Goal: Information Seeking & Learning: Understand process/instructions

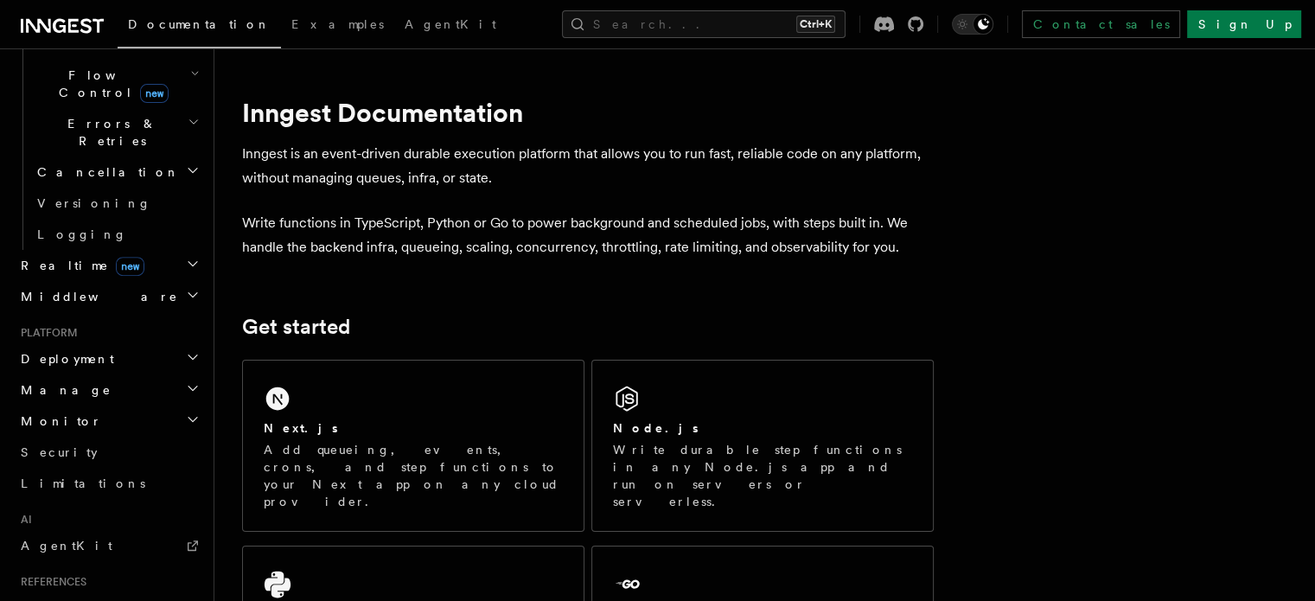
scroll to position [642, 0]
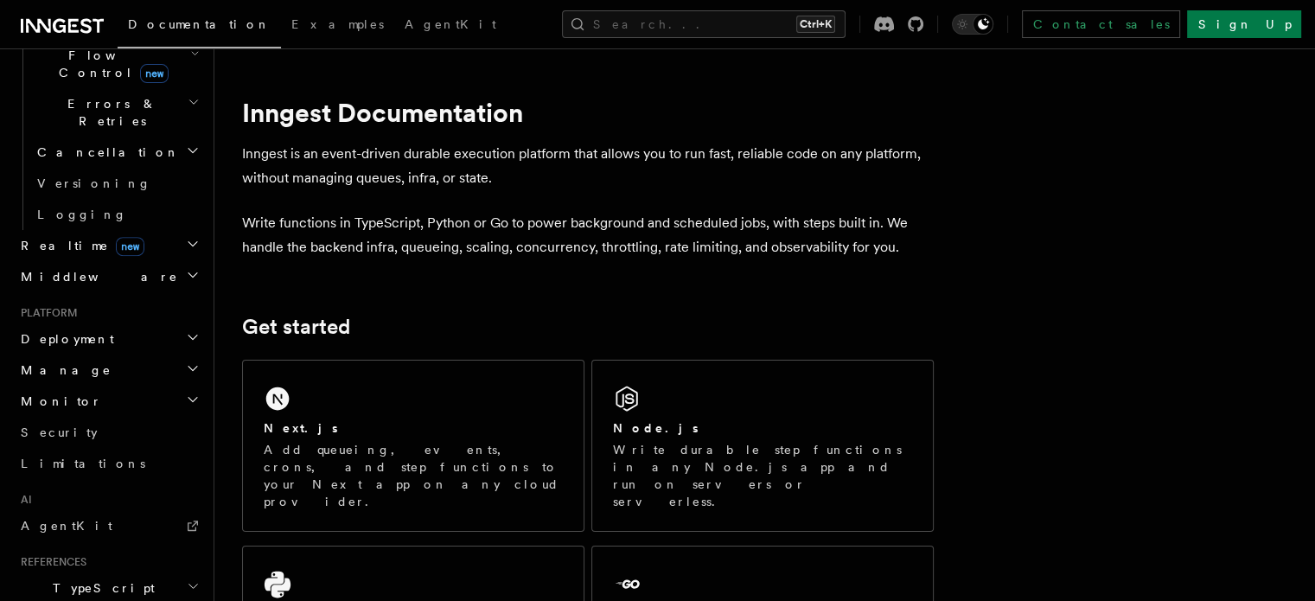
click at [104, 510] on link "AgentKit" at bounding box center [108, 525] width 189 height 31
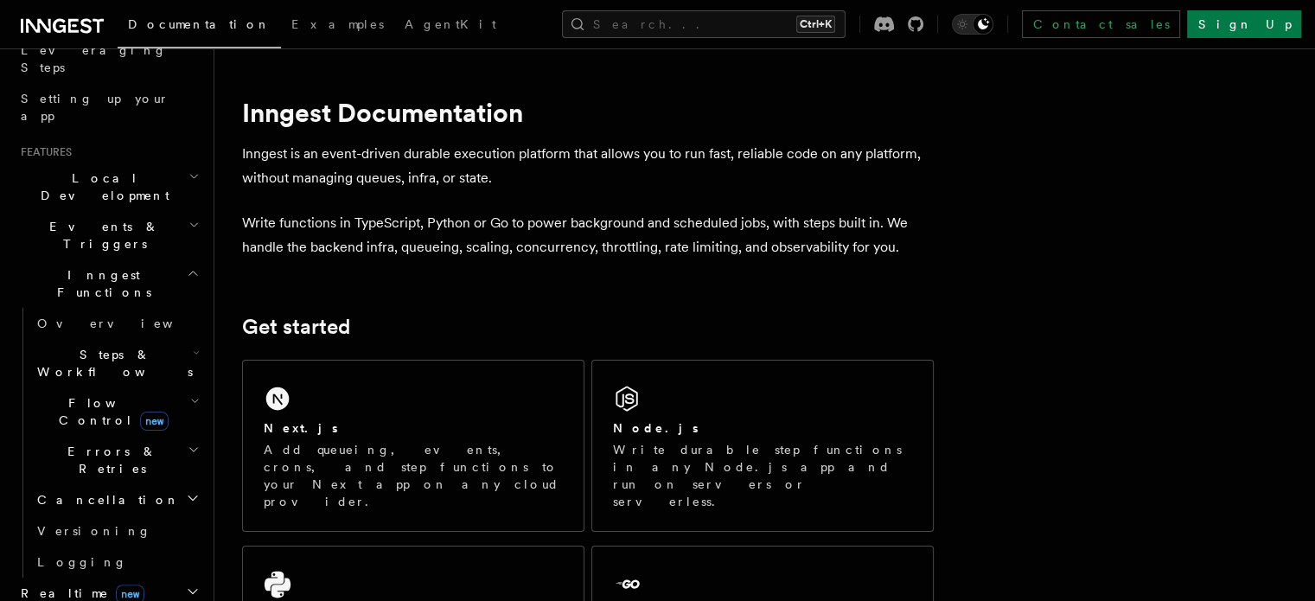
scroll to position [292, 0]
click at [107, 310] on link "Overview" at bounding box center [116, 325] width 173 height 31
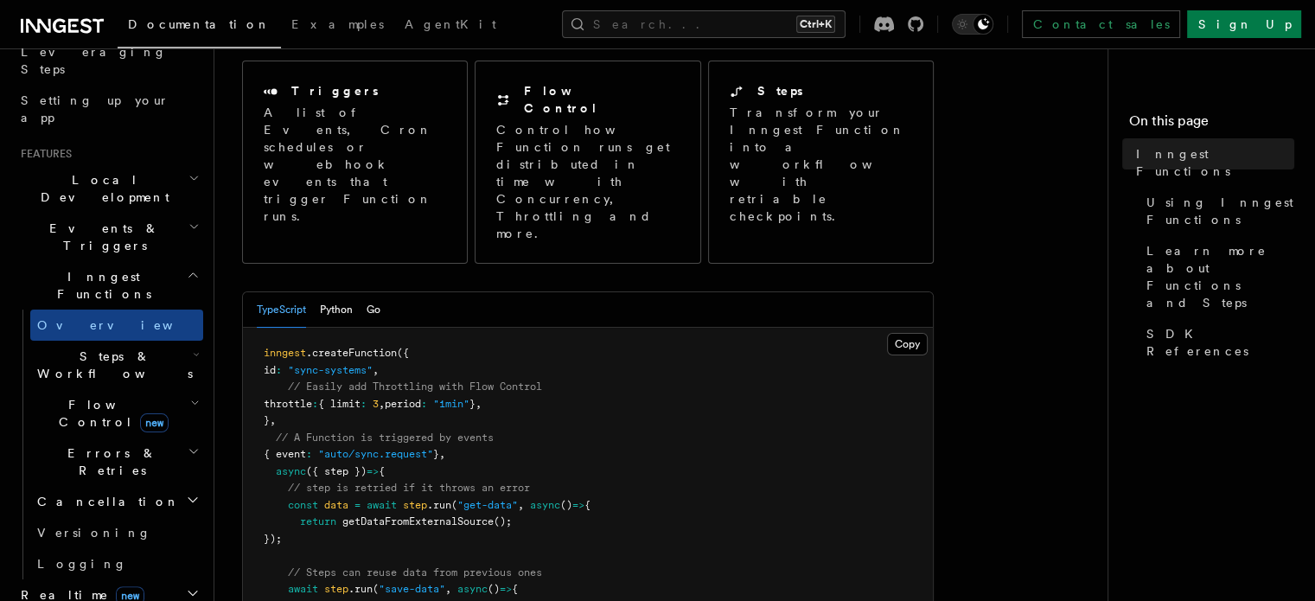
scroll to position [263, 0]
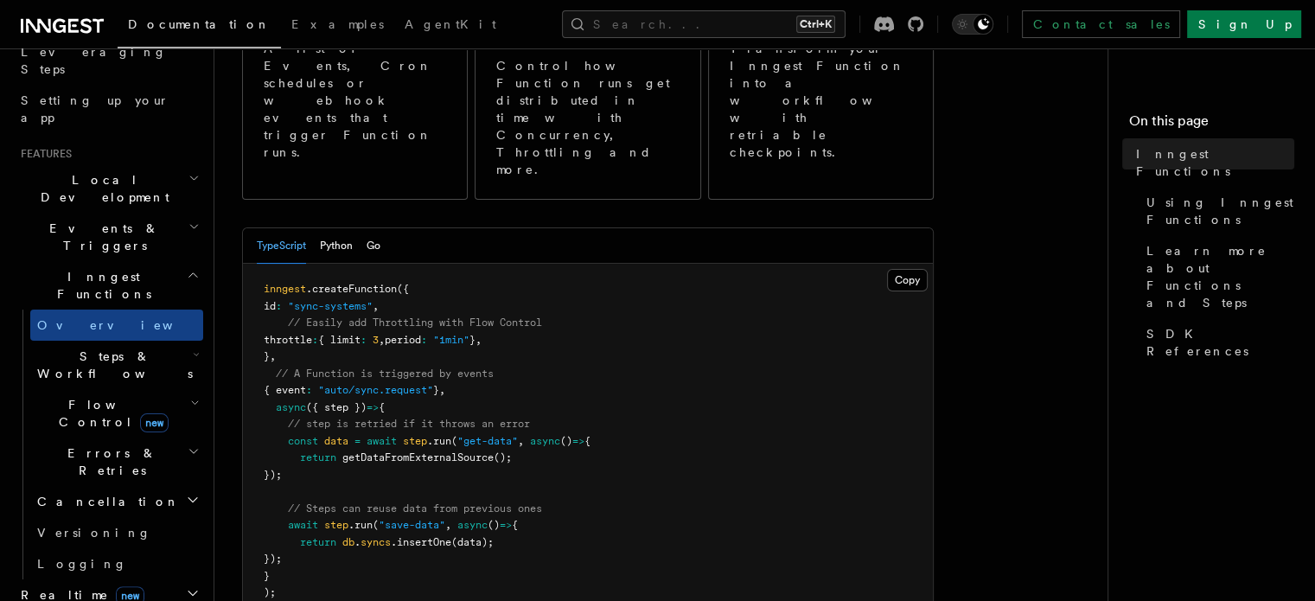
click at [170, 341] on h2 "Steps & Workflows" at bounding box center [116, 365] width 173 height 48
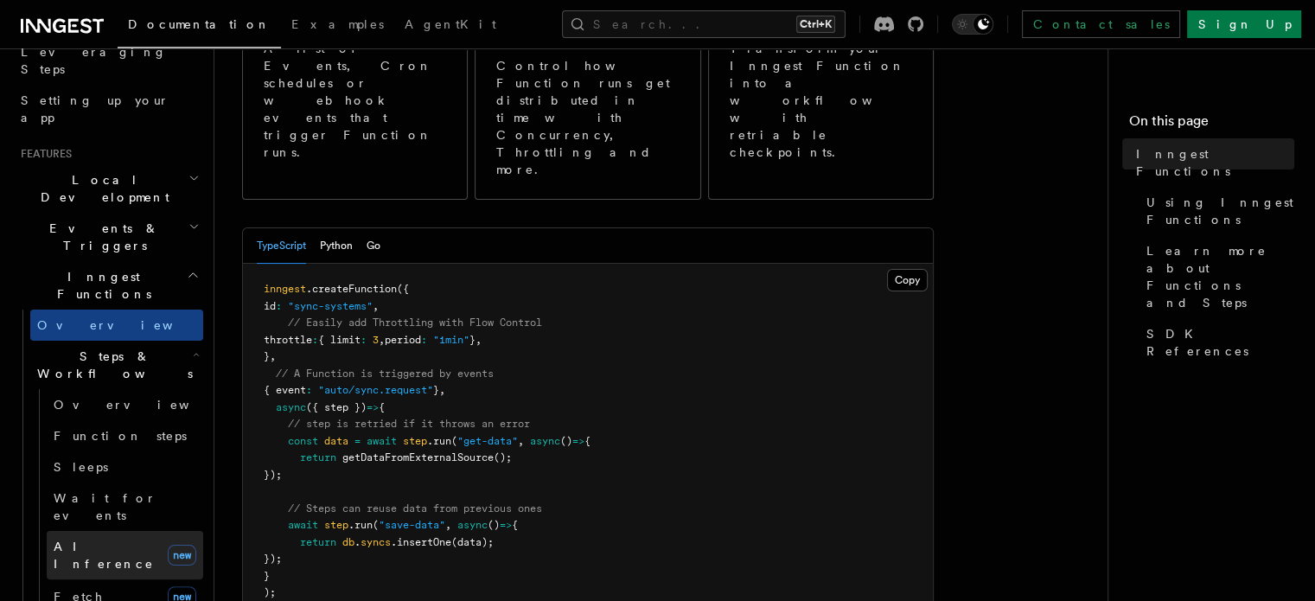
click at [78, 539] on span "AI Inference" at bounding box center [104, 554] width 100 height 31
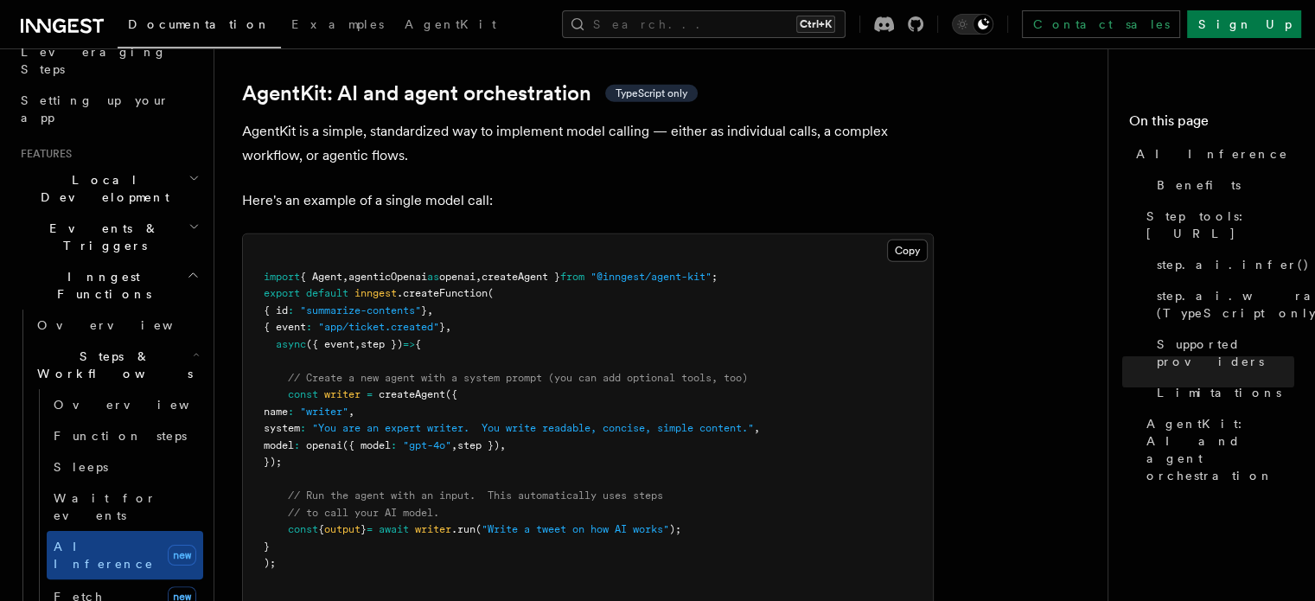
scroll to position [5081, 0]
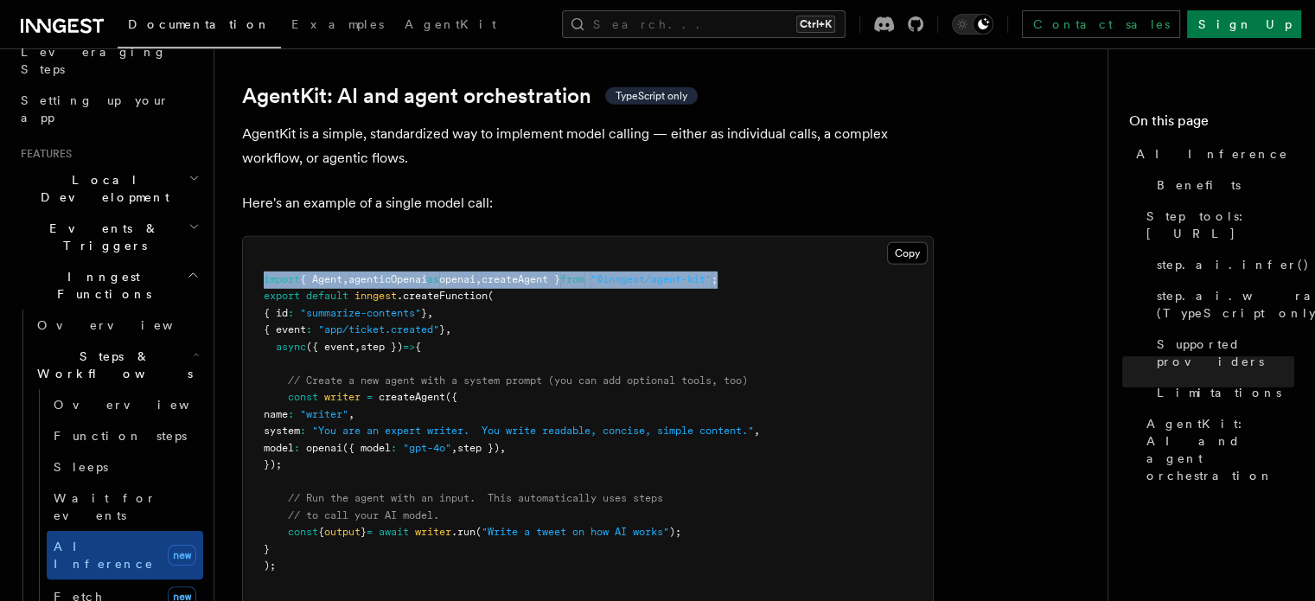
drag, startPoint x: 773, startPoint y: 204, endPoint x: 257, endPoint y: 207, distance: 516.1
click at [257, 237] on pre "import { Agent , agenticOpenai as openai , createAgent } from "@inngest/agent-k…" at bounding box center [588, 423] width 690 height 372
copy span "import { Agent , agenticOpenai as openai , createAgent } from "@inngest/agent-k…"
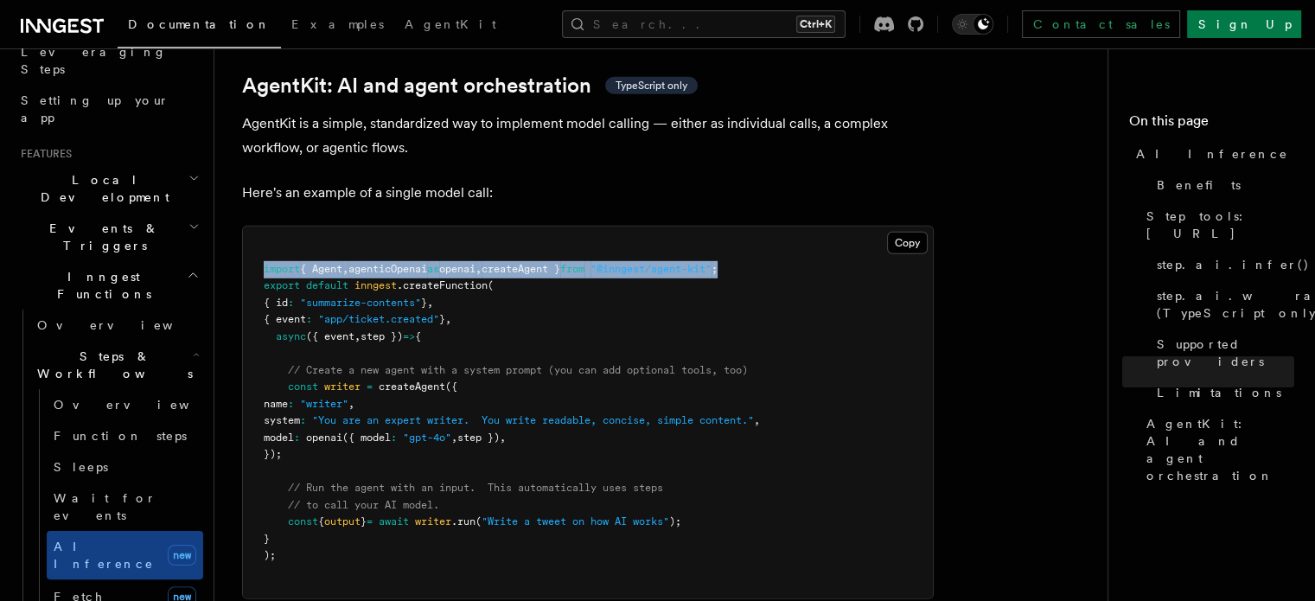
scroll to position [5104, 0]
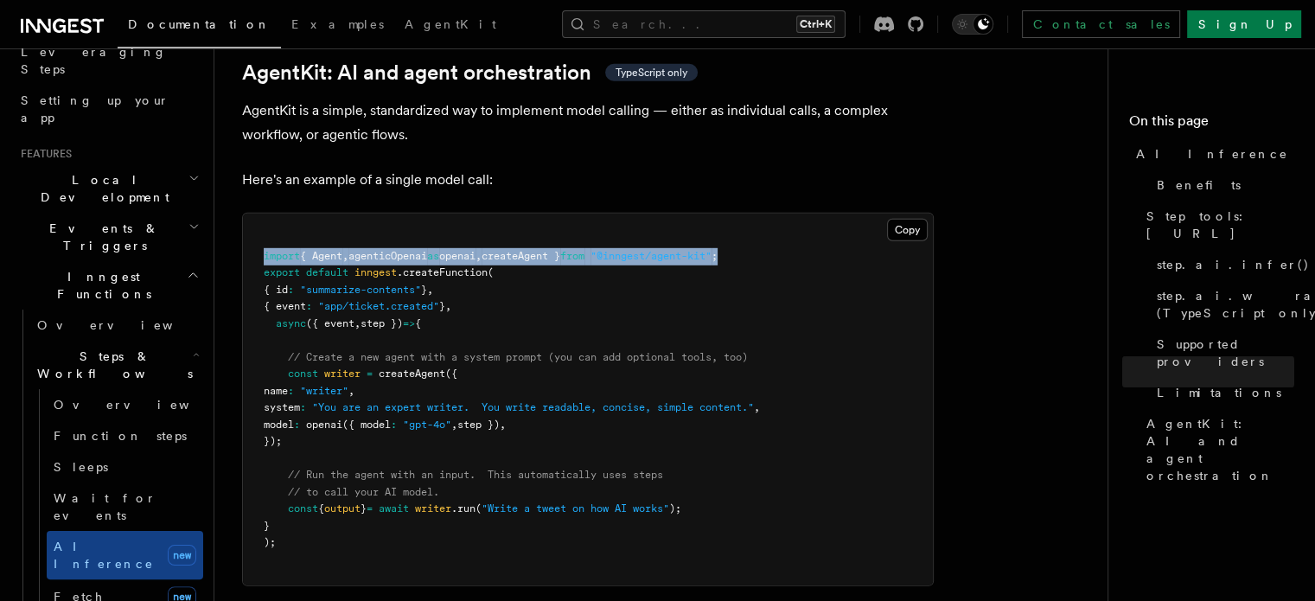
drag, startPoint x: 316, startPoint y: 373, endPoint x: 287, endPoint y: 303, distance: 75.9
click at [287, 303] on pre "import { Agent , agenticOpenai as openai , createAgent } from "@inngest/agent-k…" at bounding box center [588, 400] width 690 height 372
copy code "const writer = createAgent ({ name : "writer" , system : "You are an expert wri…"
click at [187, 268] on icon "button" at bounding box center [193, 275] width 13 height 14
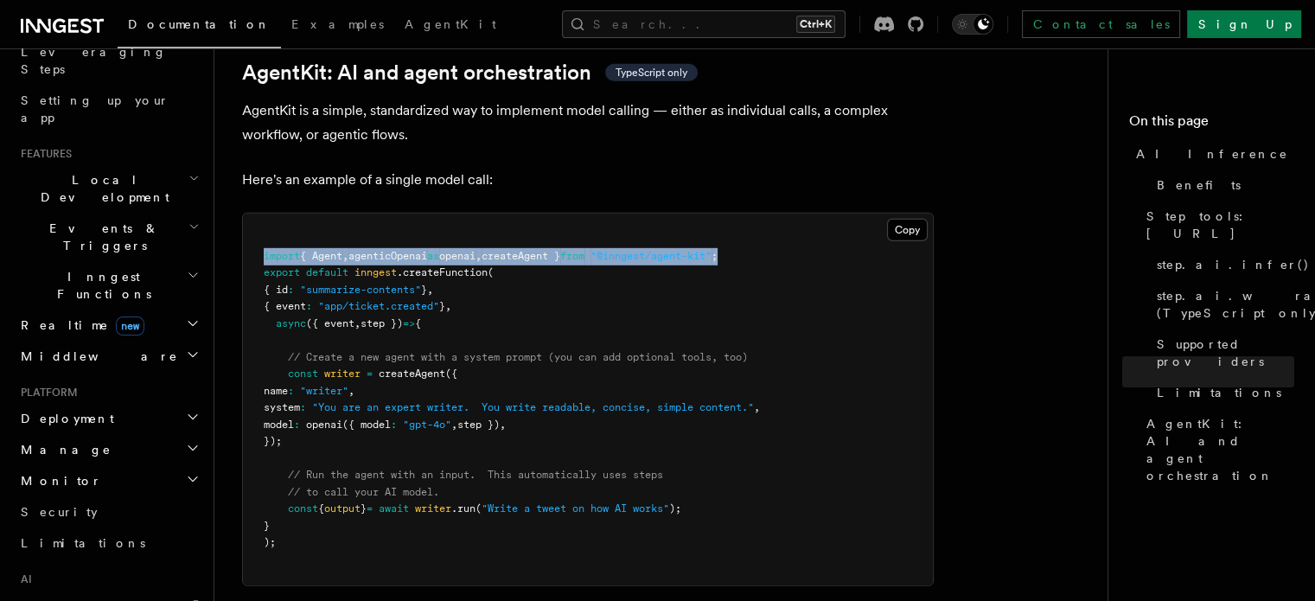
scroll to position [348, 0]
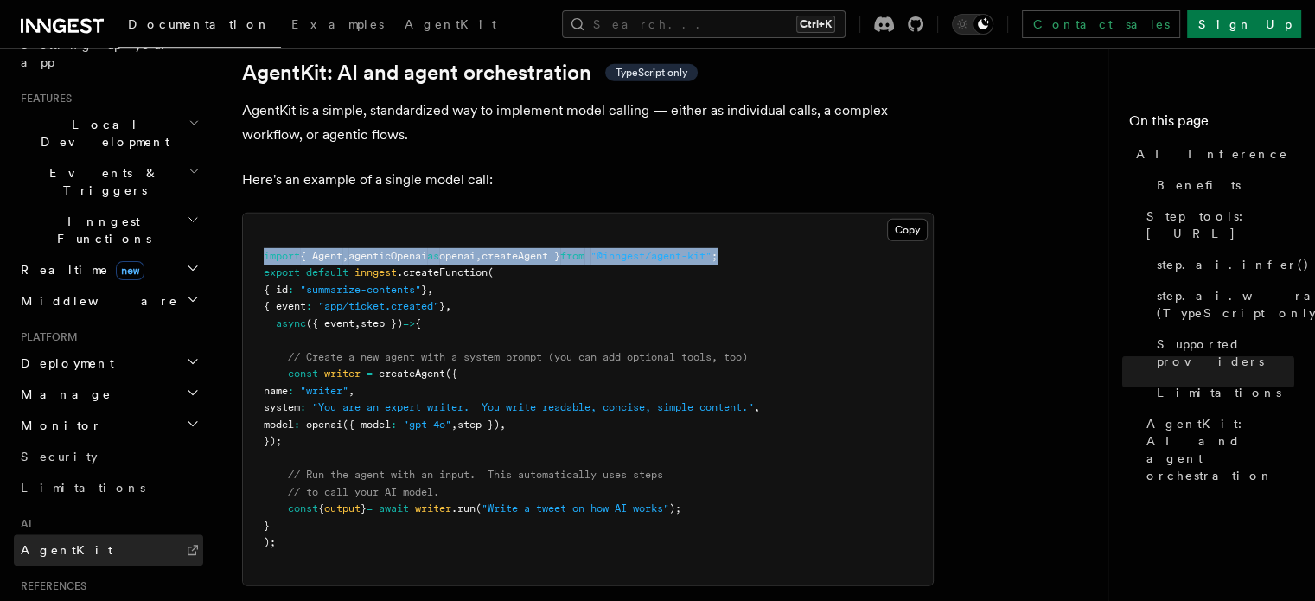
click at [54, 543] on span "AgentKit" at bounding box center [67, 550] width 92 height 14
